Goal: Transaction & Acquisition: Purchase product/service

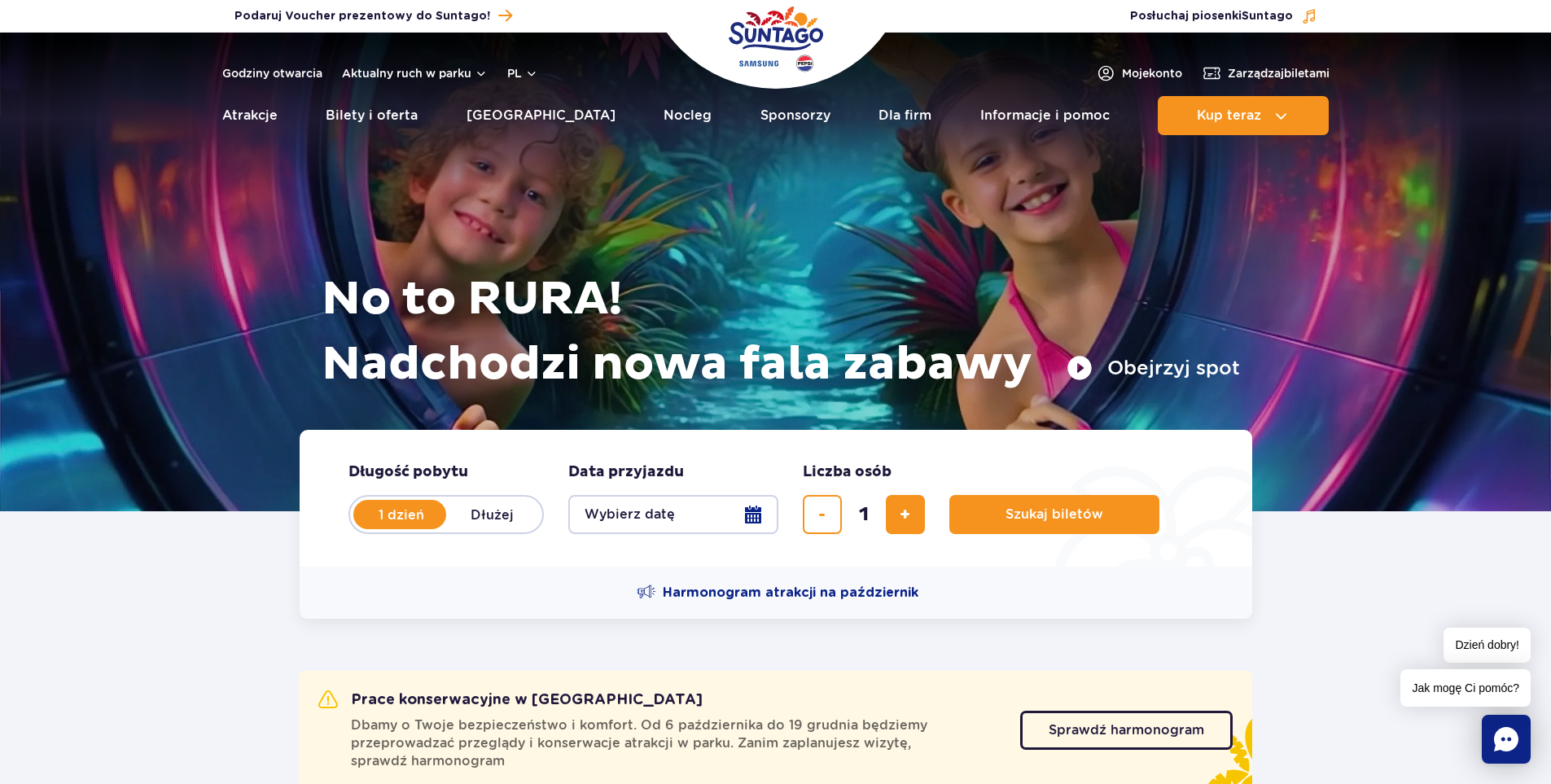
click at [754, 517] on button "Wybierz datę" at bounding box center [674, 514] width 210 height 39
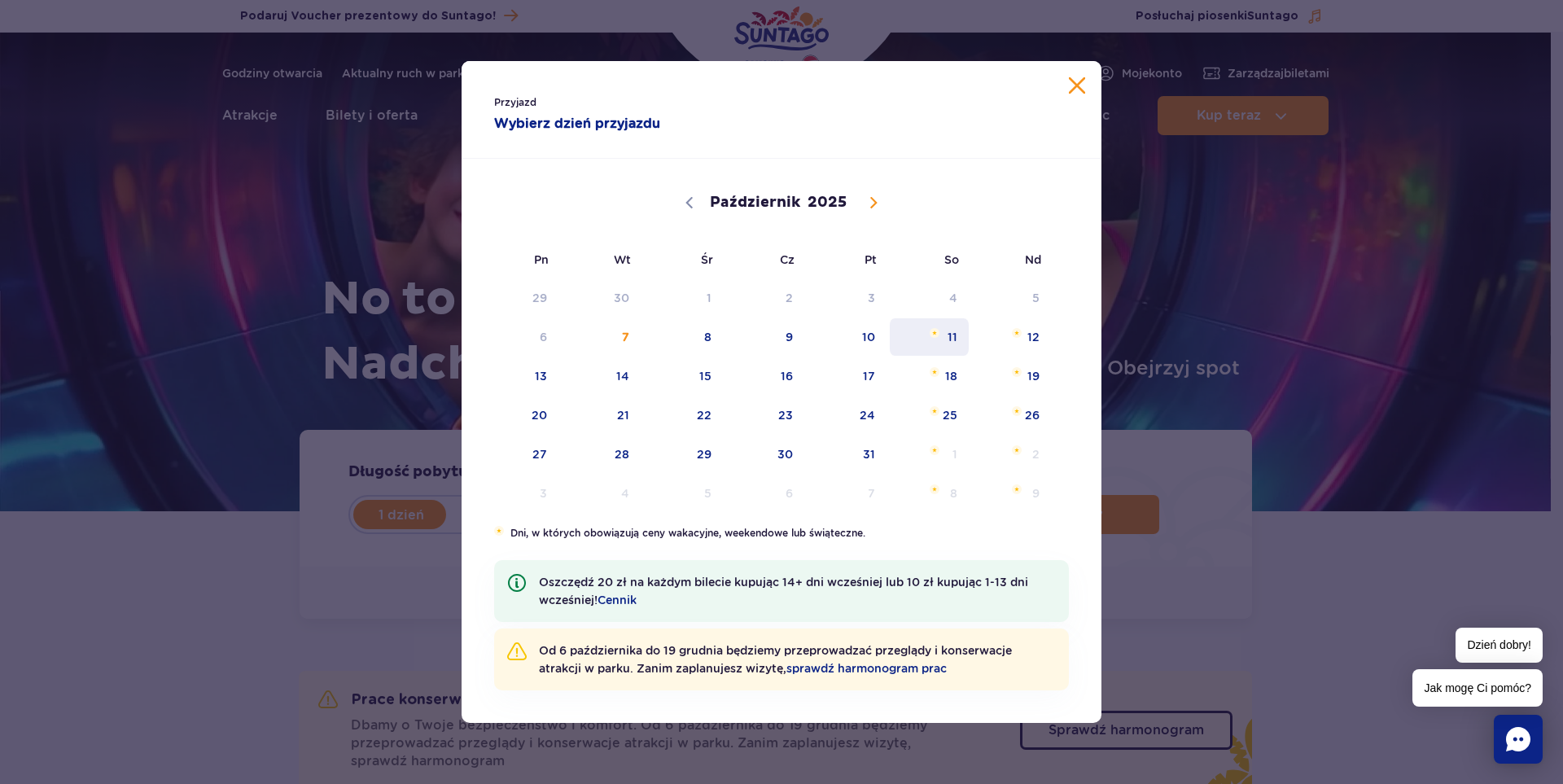
click at [948, 344] on span "11" at bounding box center [930, 336] width 82 height 37
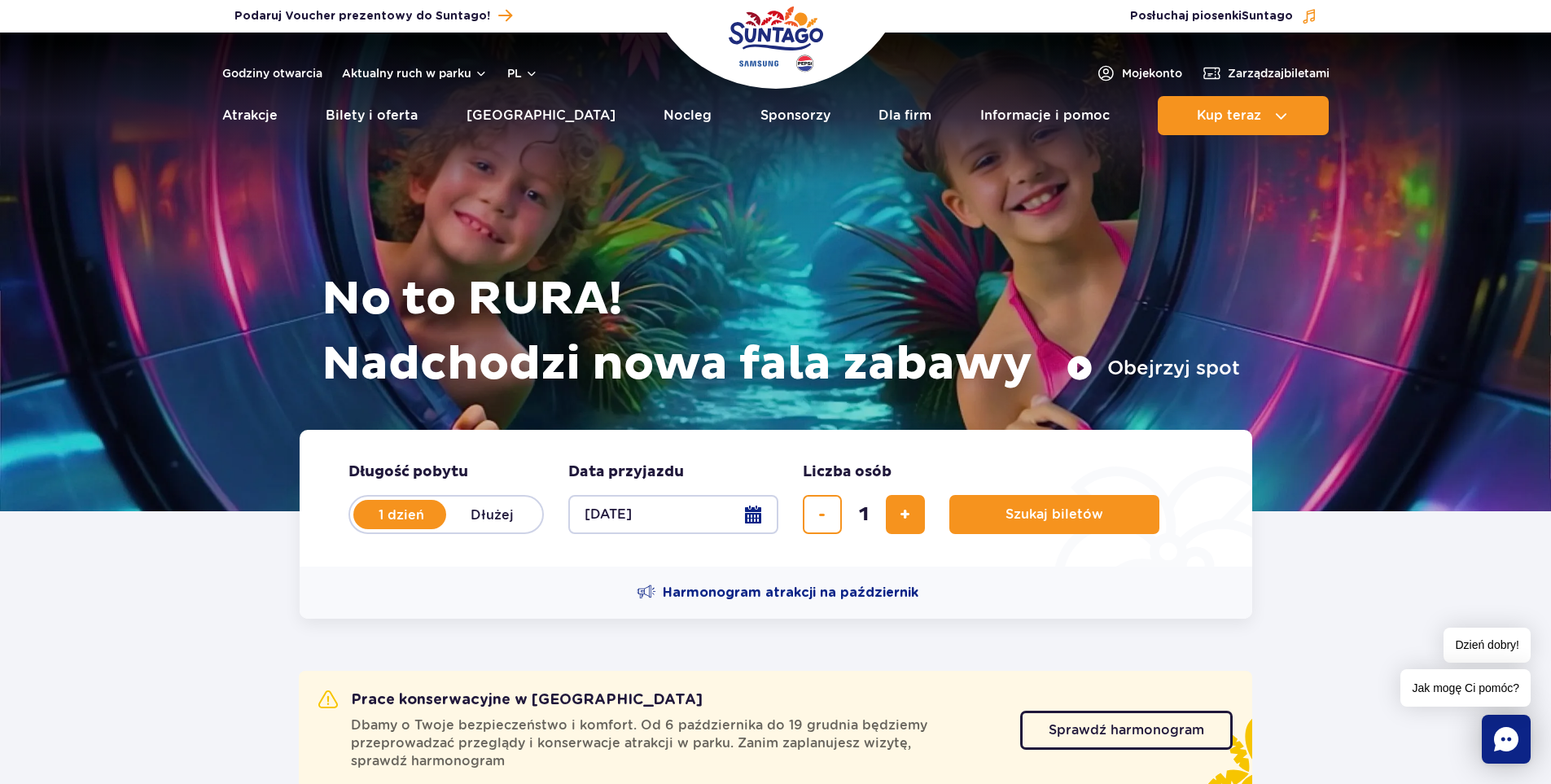
click at [510, 524] on label "Dłużej" at bounding box center [493, 514] width 93 height 34
click at [464, 528] on input "Dłużej" at bounding box center [455, 530] width 18 height 4
radio input "false"
radio input "true"
click at [756, 514] on button "Wybierz datę" at bounding box center [674, 514] width 210 height 39
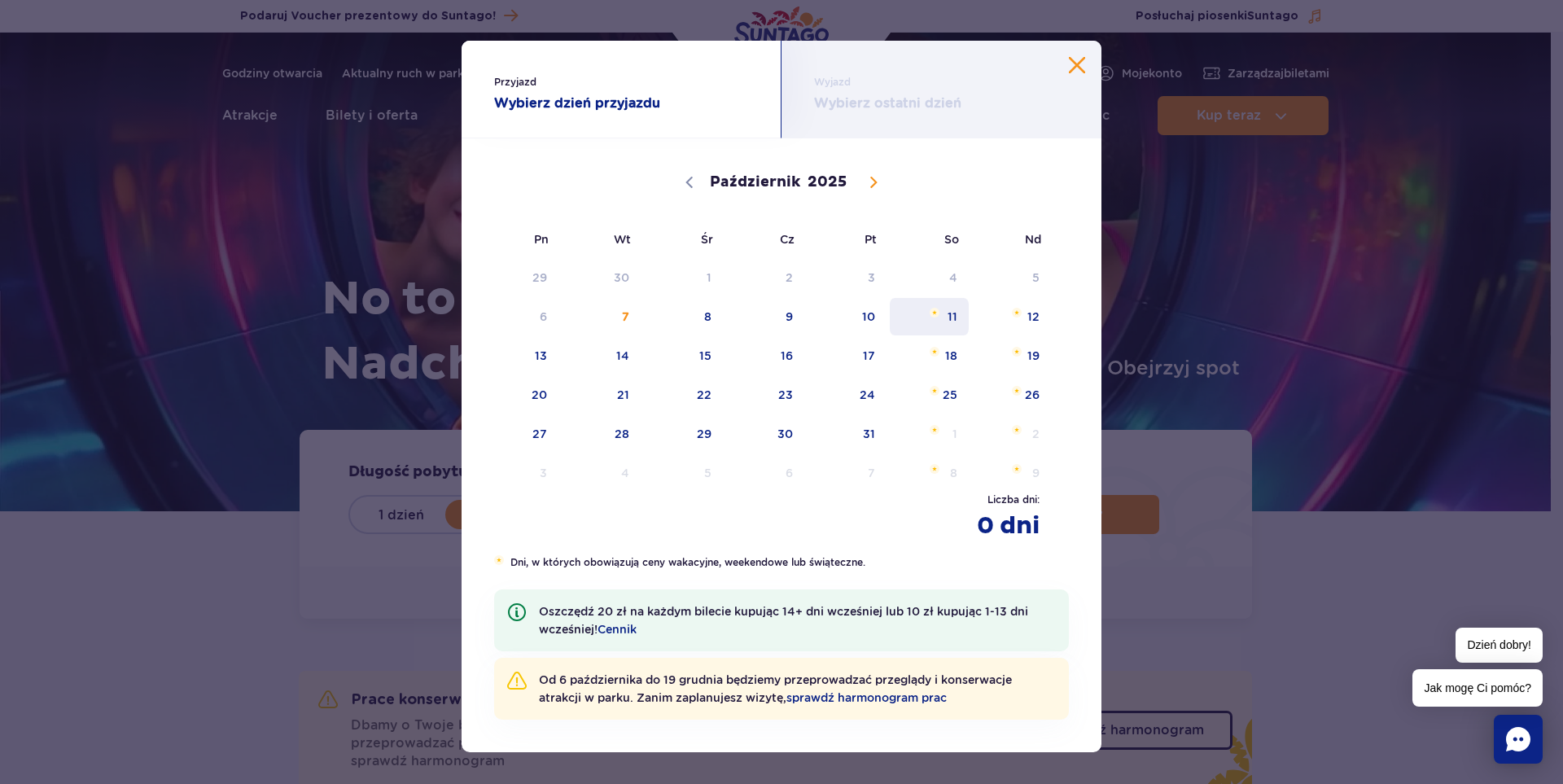
click at [926, 329] on span "11" at bounding box center [930, 316] width 82 height 37
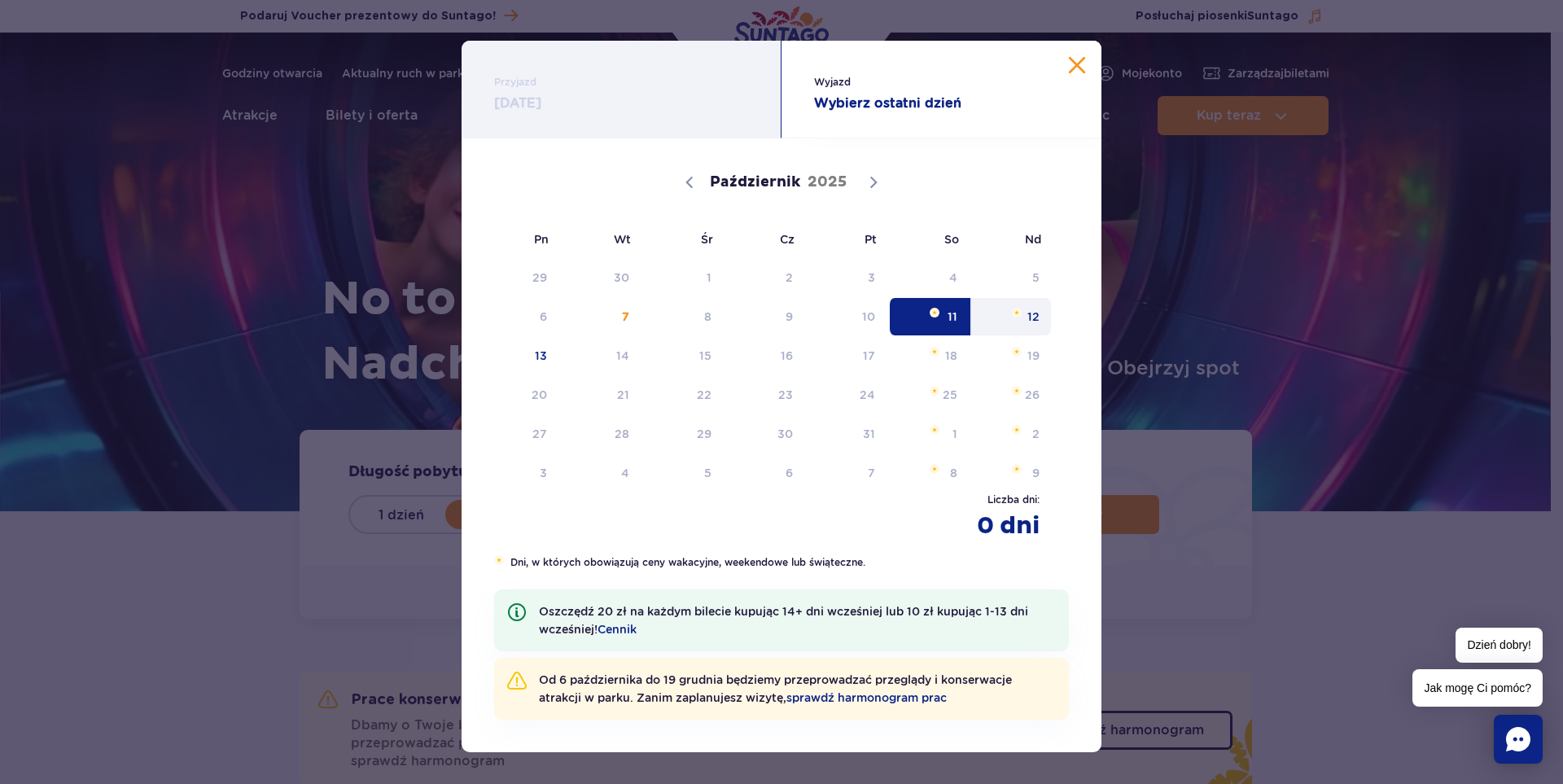
click at [1022, 323] on span "12" at bounding box center [1012, 316] width 82 height 37
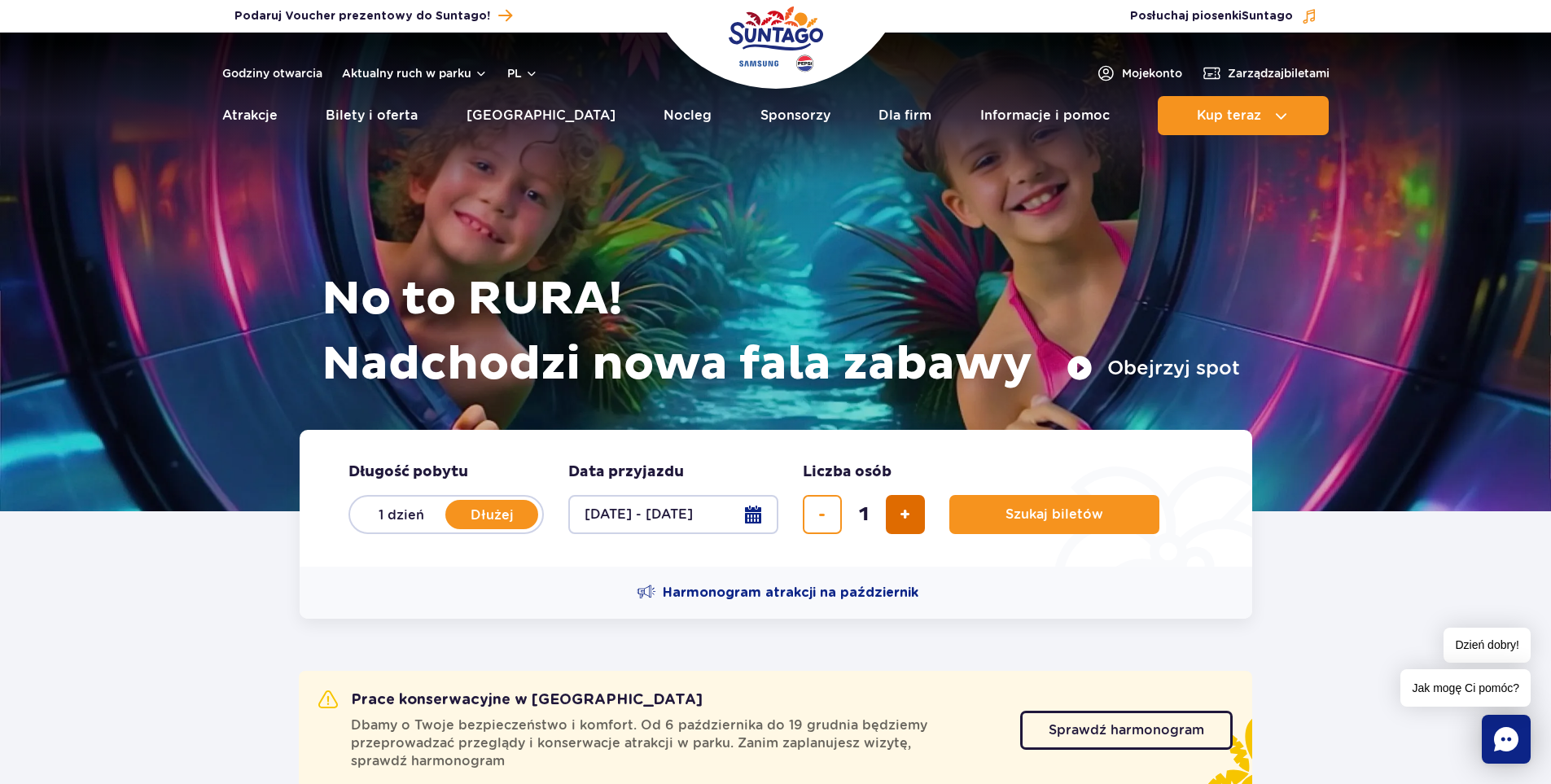
click at [900, 514] on span "dodaj bilet" at bounding box center [905, 514] width 11 height 0
type input "2"
click at [1030, 525] on button "Szukaj biletów" at bounding box center [1054, 514] width 210 height 39
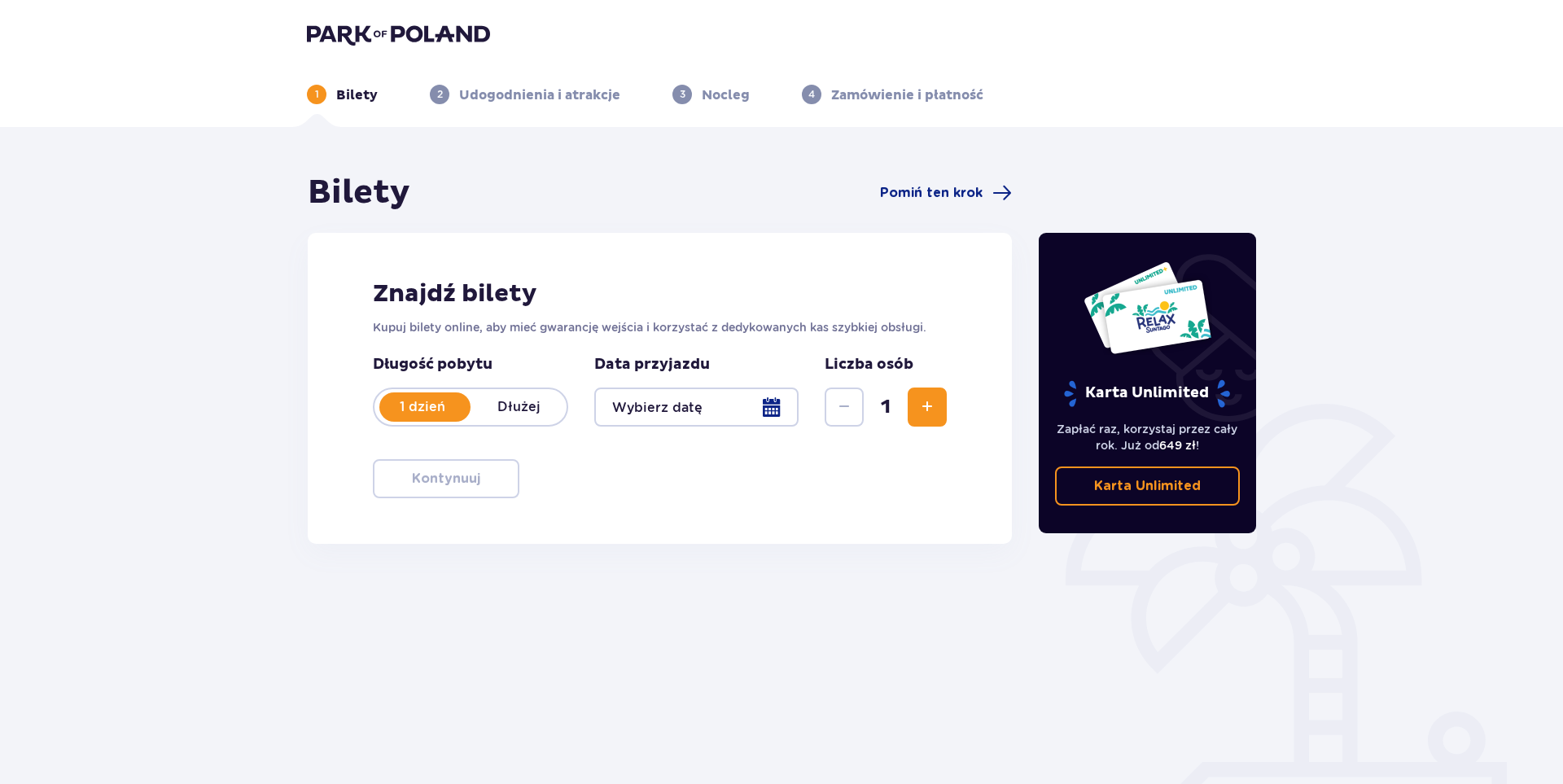
type input "[DATE] - [DATE]"
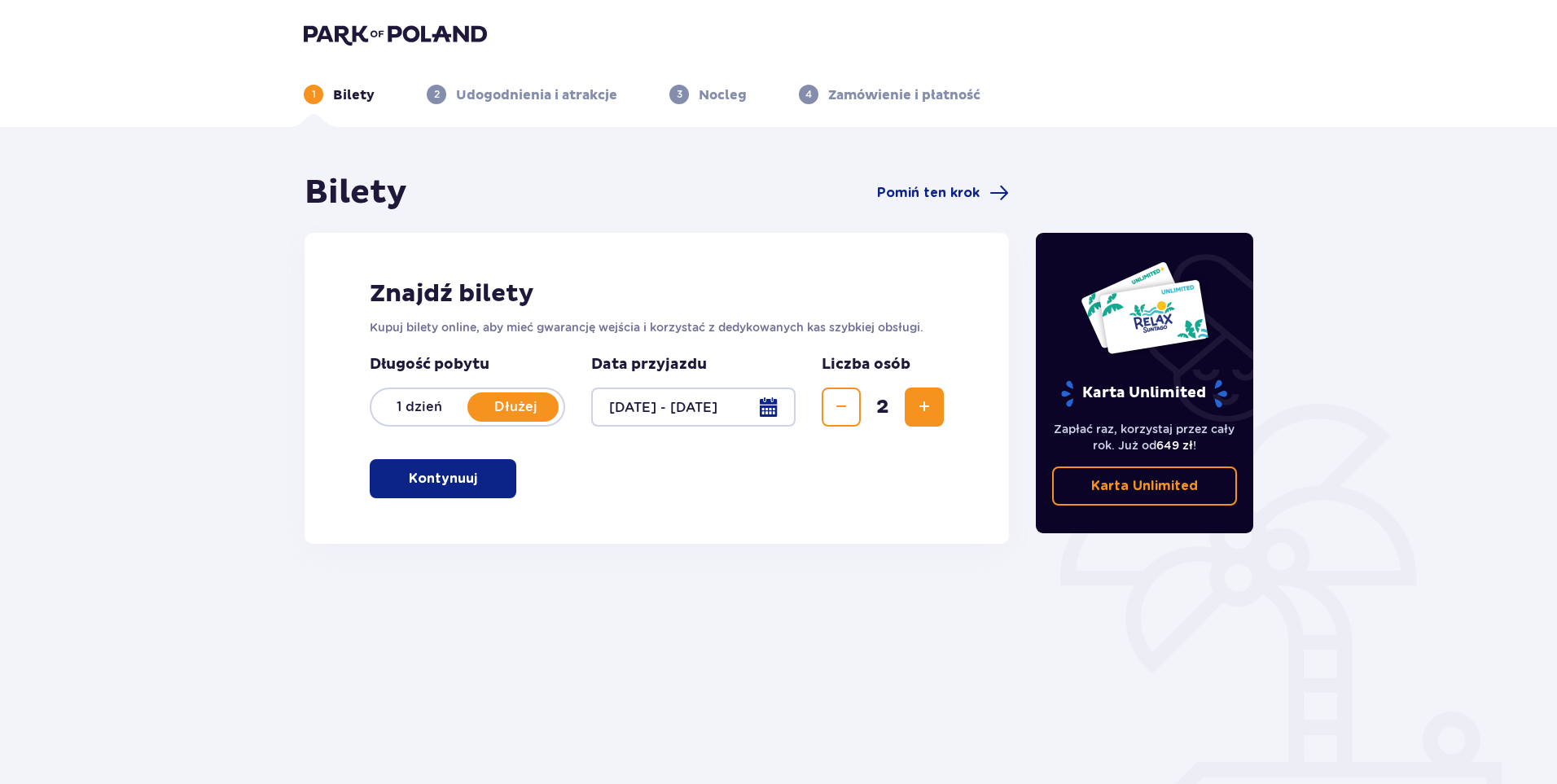
click at [423, 485] on p "Kontynuuj" at bounding box center [443, 479] width 69 height 18
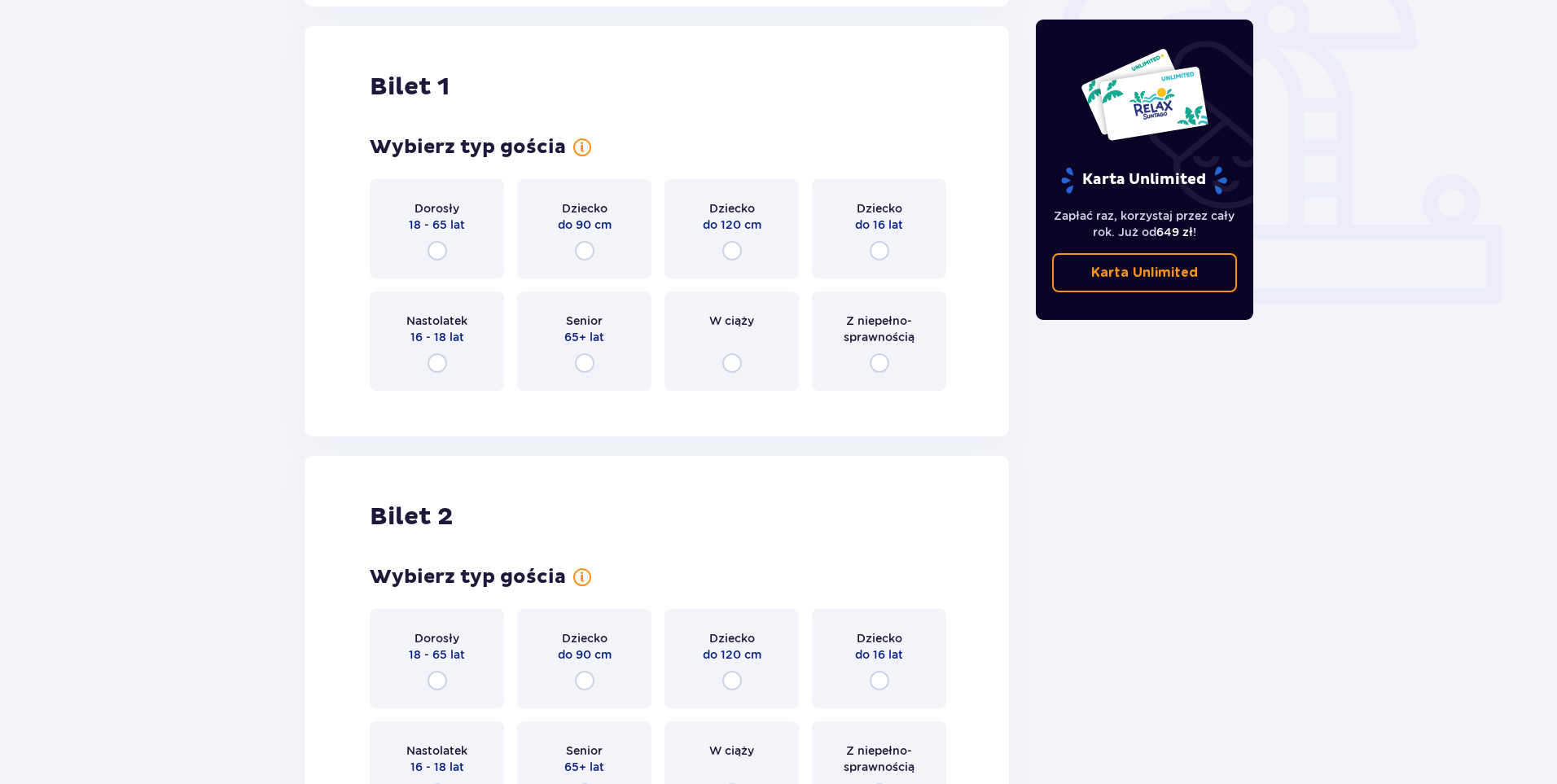
scroll to position [544, 0]
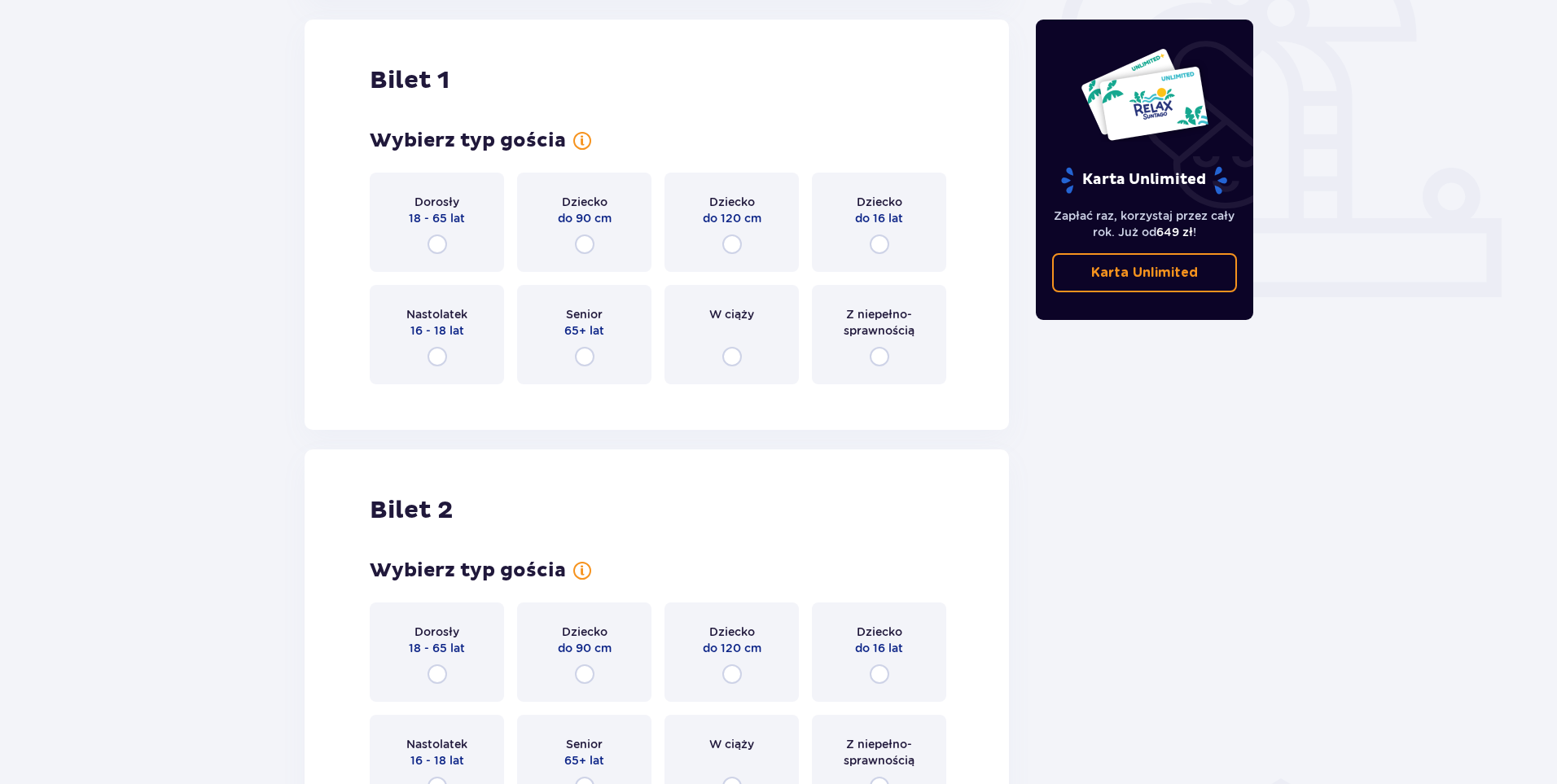
click at [431, 245] on input "radio" at bounding box center [437, 244] width 19 height 19
radio input "true"
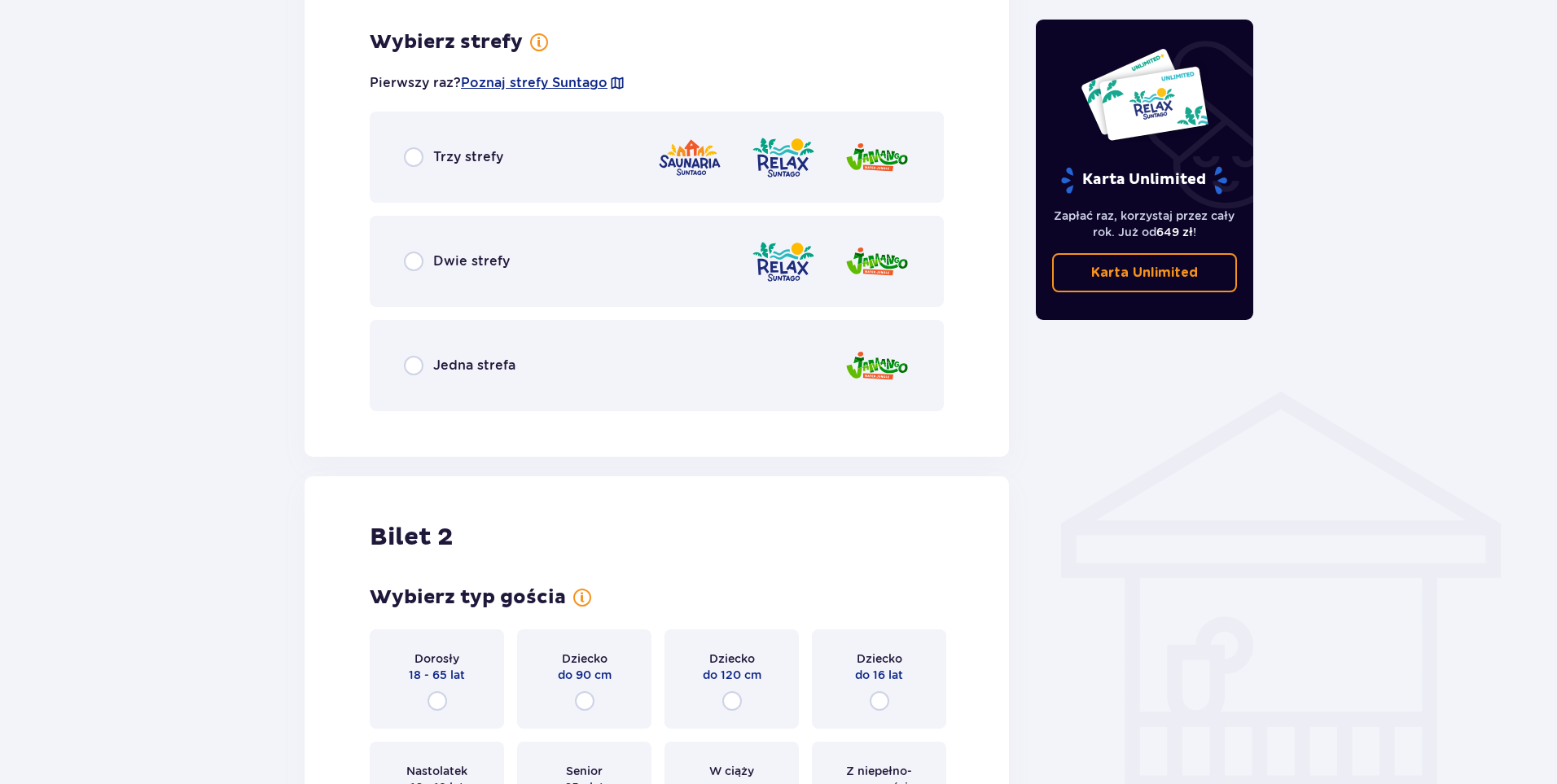
scroll to position [941, 0]
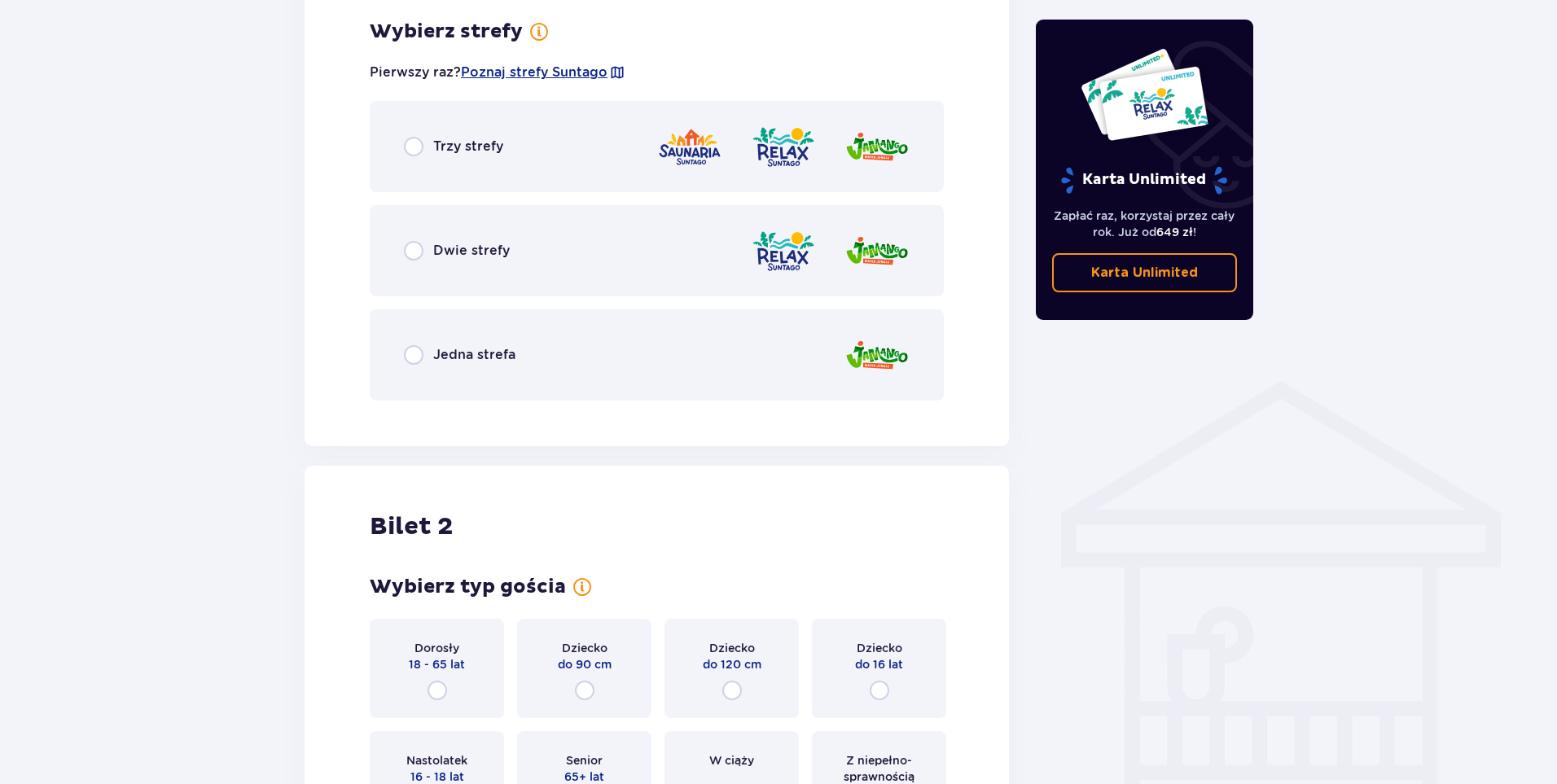
click at [411, 146] on input "radio" at bounding box center [413, 146] width 19 height 19
radio input "true"
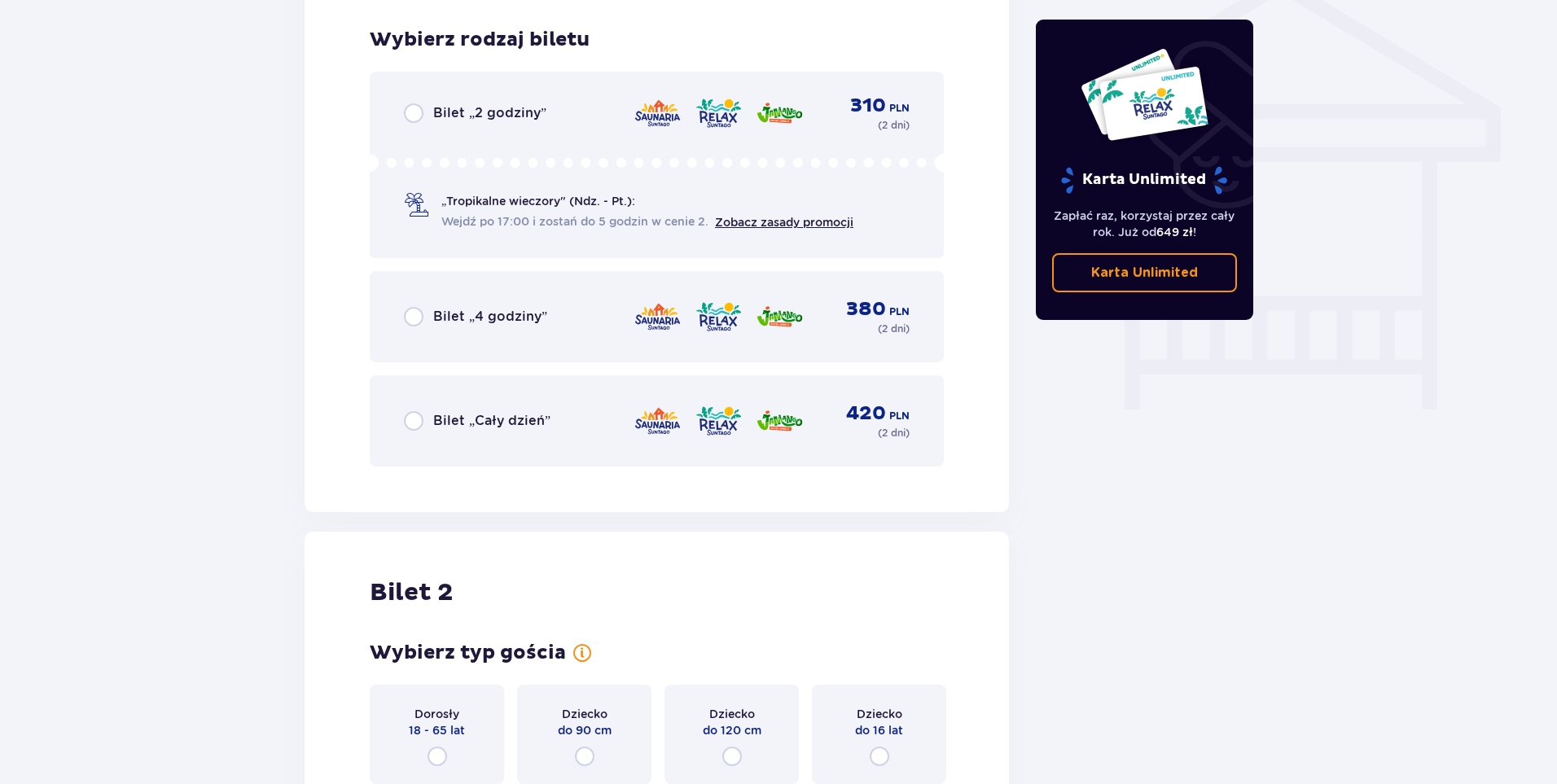
scroll to position [1354, 0]
